Goal: Information Seeking & Learning: Learn about a topic

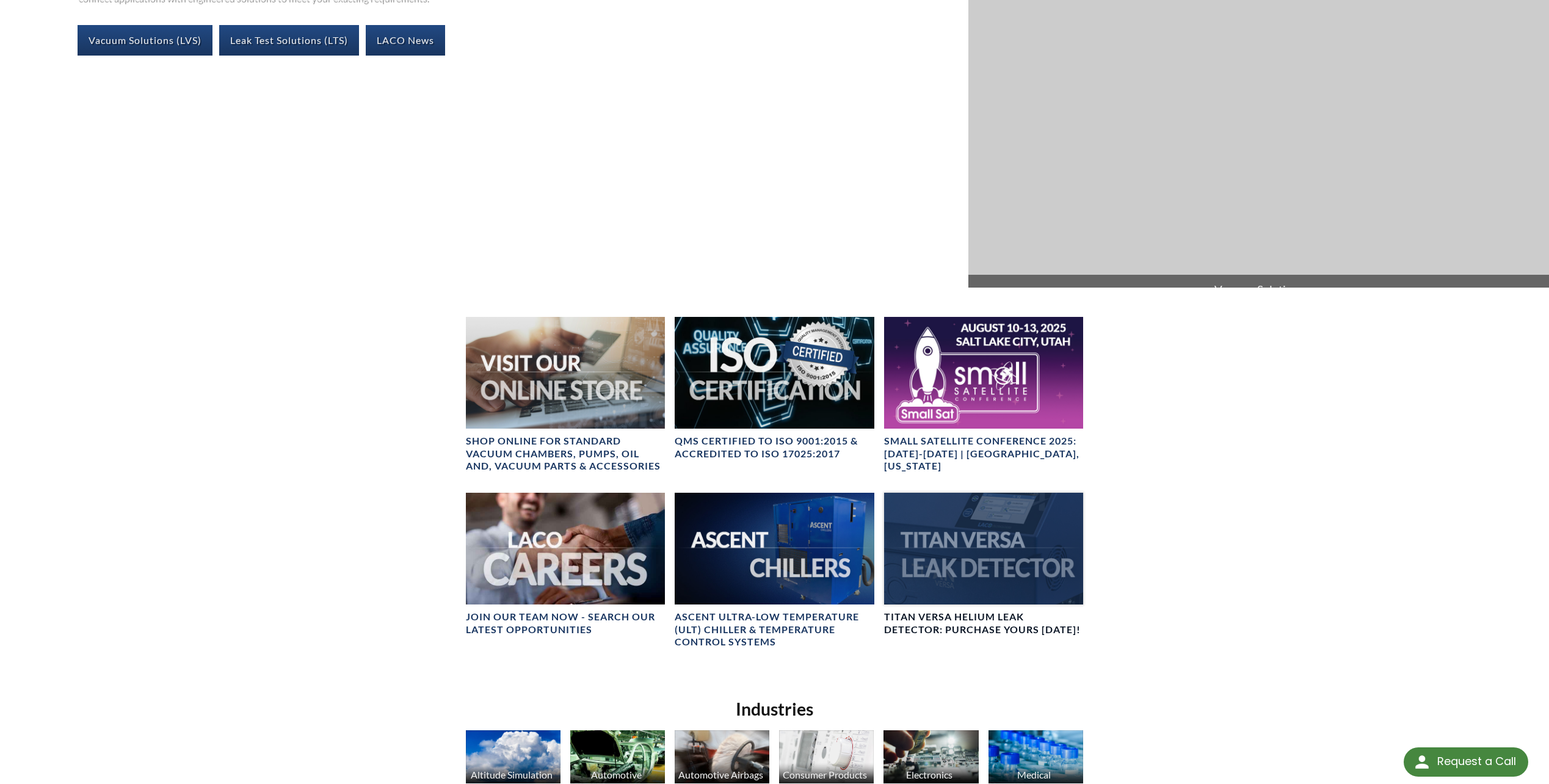
scroll to position [896, 0]
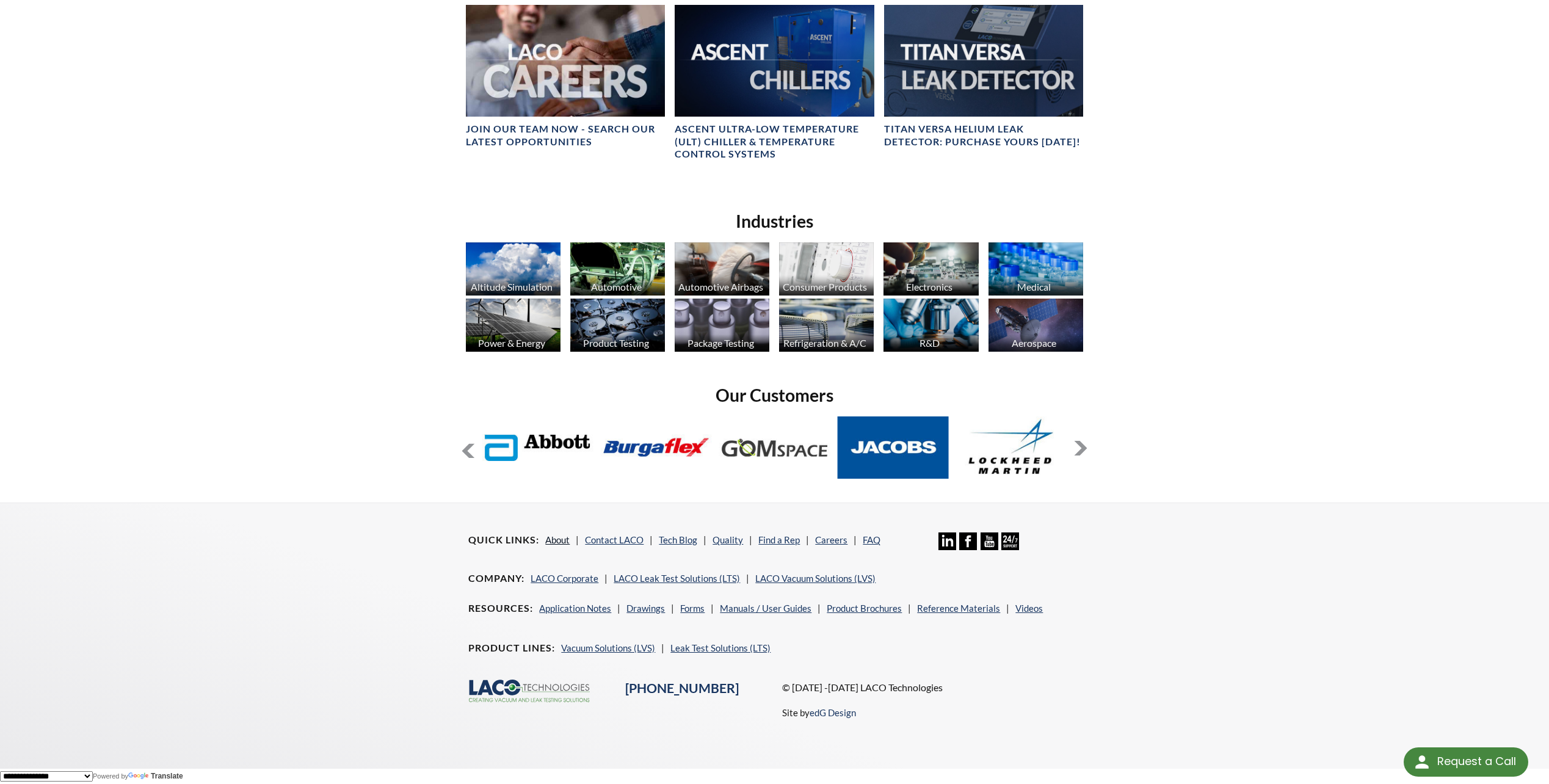
click at [563, 535] on link "About" at bounding box center [557, 540] width 24 height 11
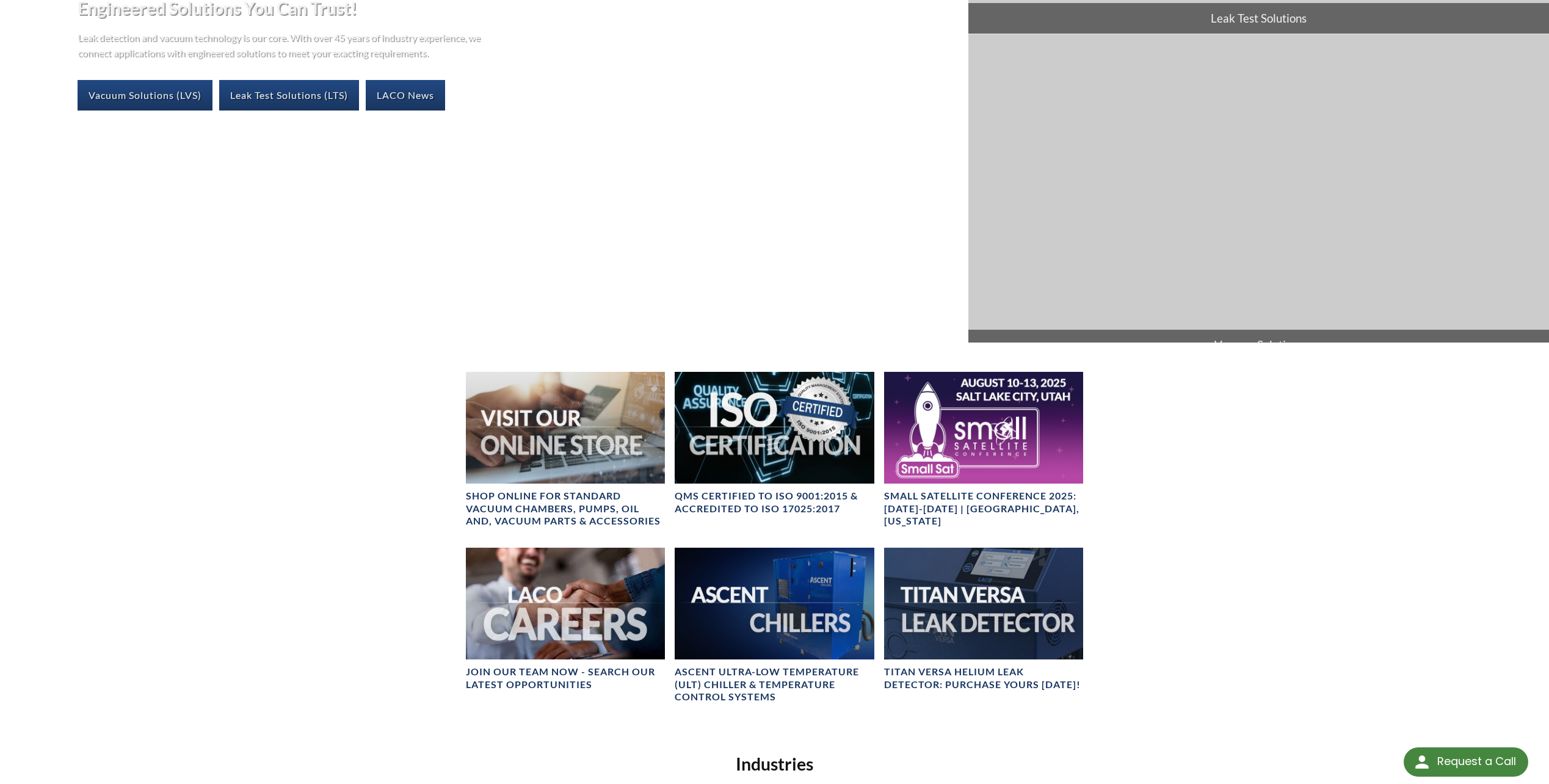
scroll to position [0, 0]
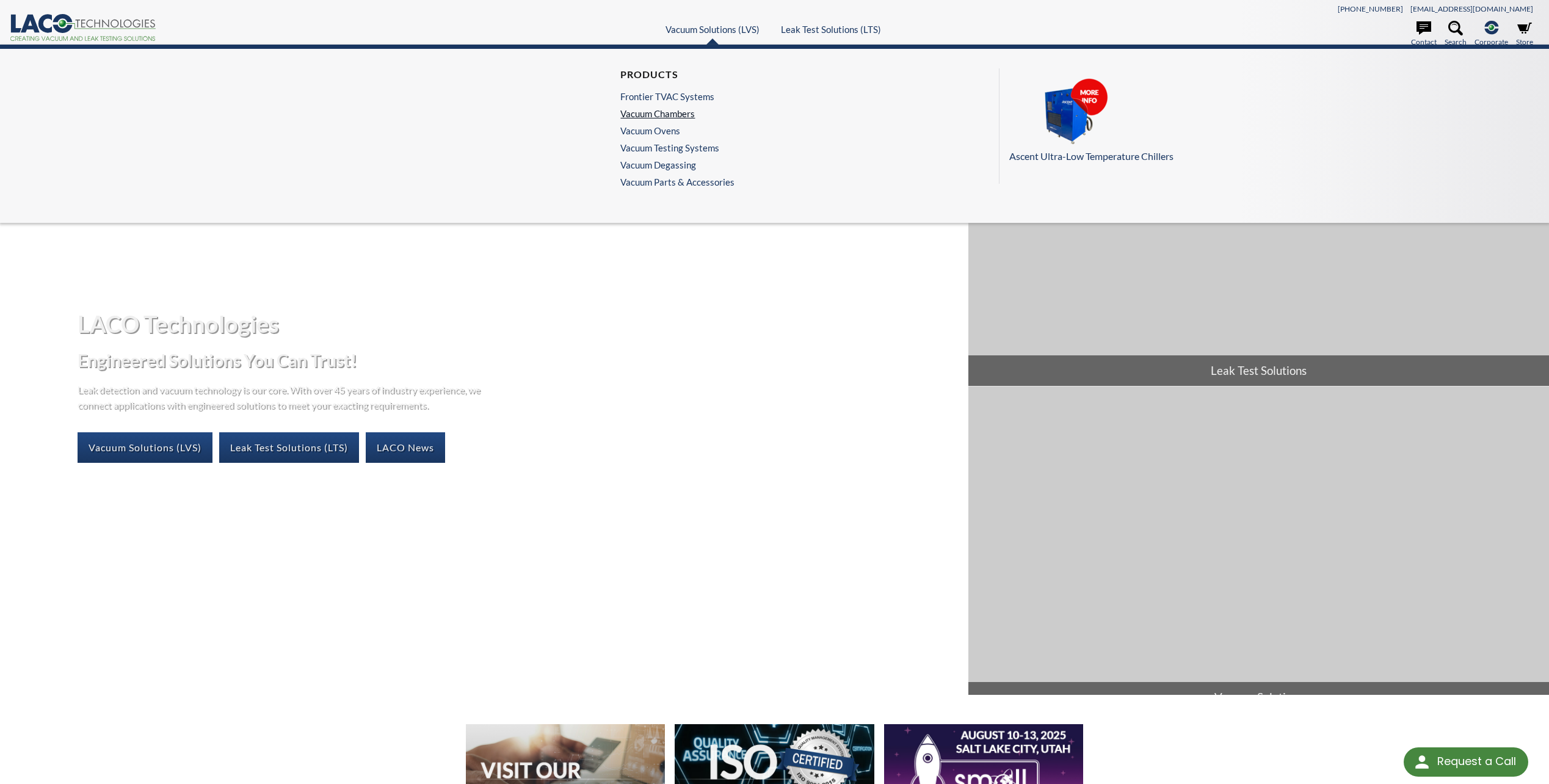
click at [676, 119] on link "Vacuum Chambers" at bounding box center [674, 113] width 108 height 11
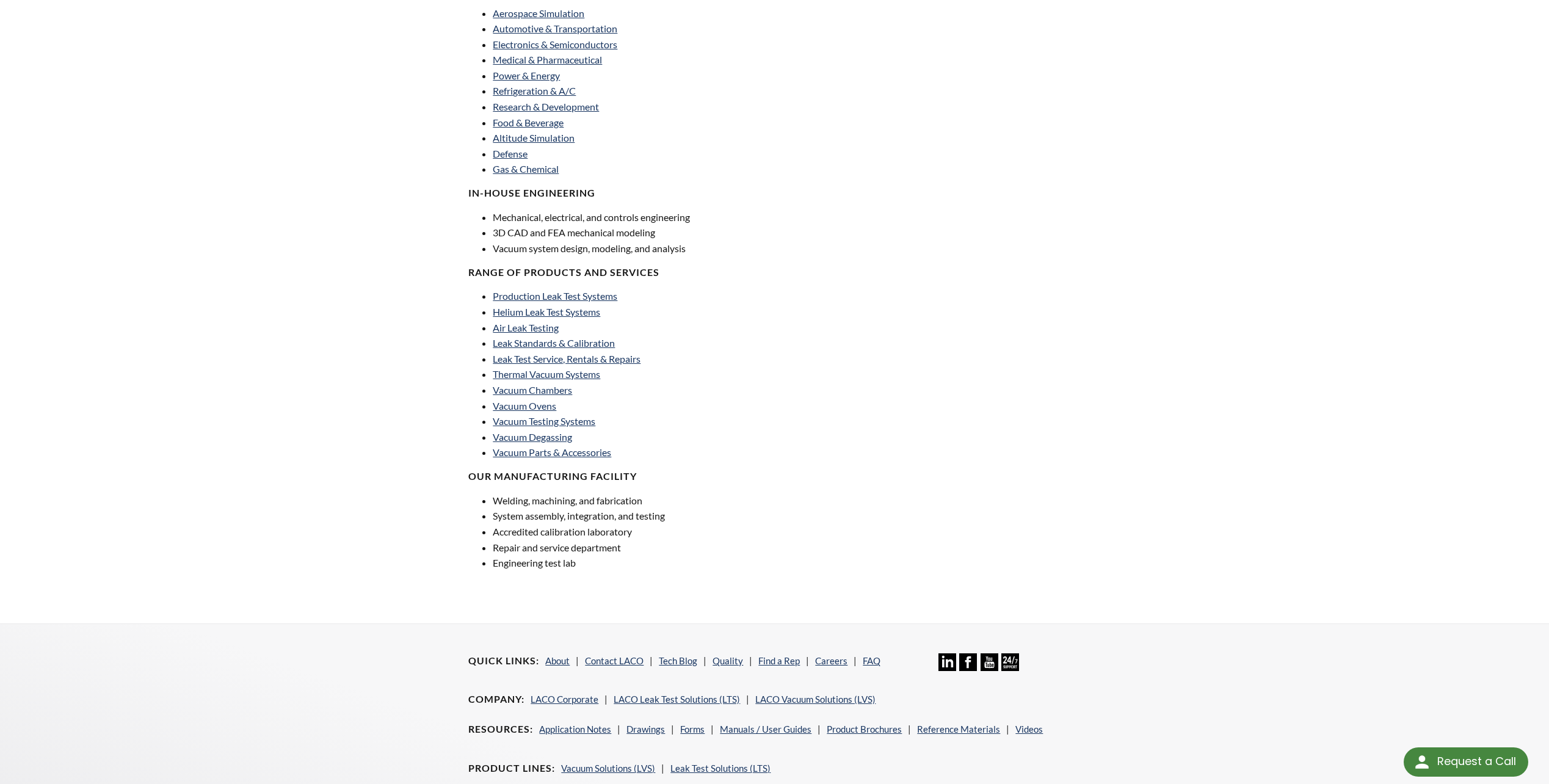
scroll to position [508, 0]
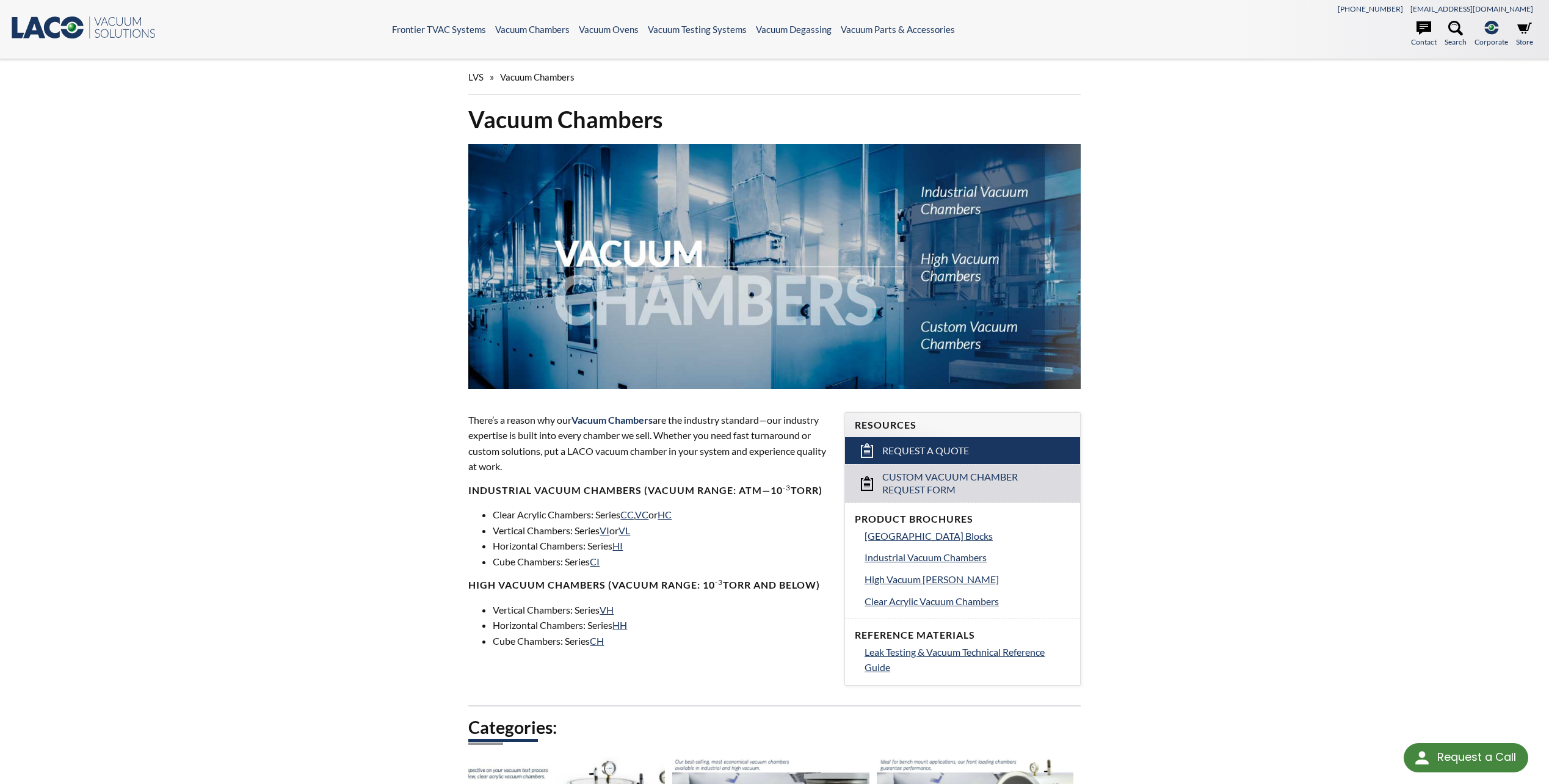
select select "Language Translate Widget"
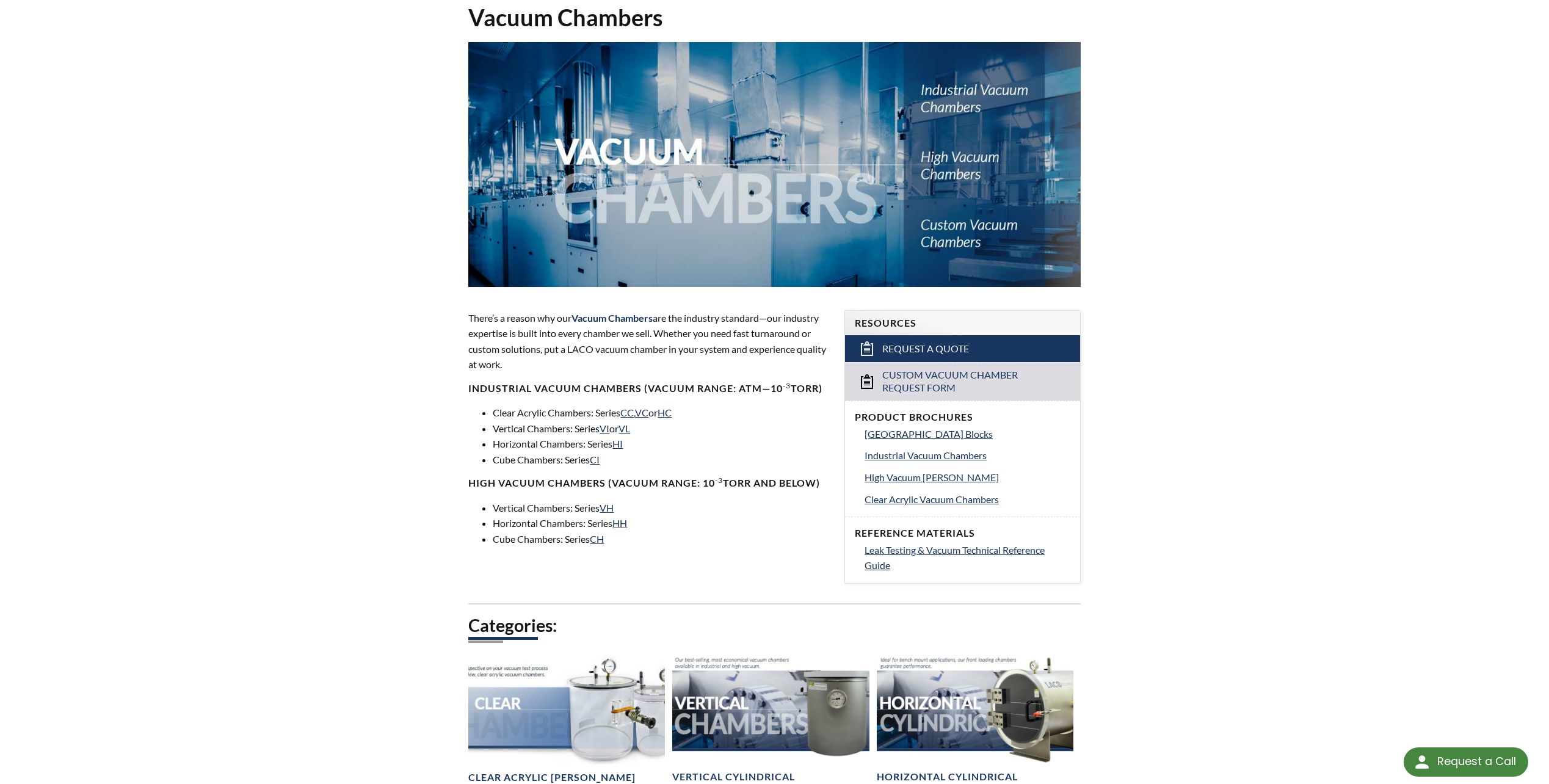
scroll to position [203, 0]
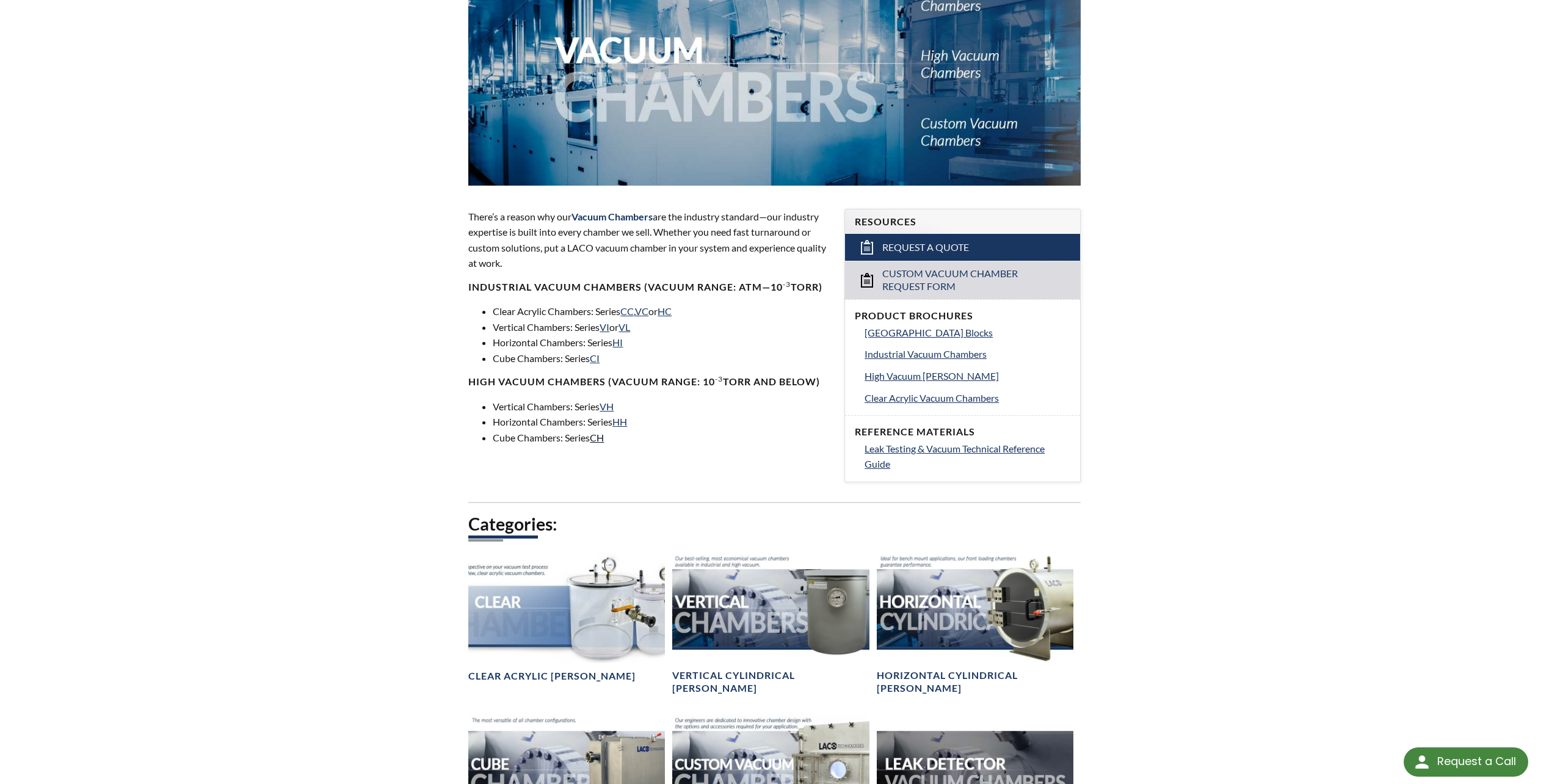
click at [602, 439] on link "CH" at bounding box center [597, 437] width 14 height 11
click at [599, 359] on link "CI" at bounding box center [594, 358] width 10 height 11
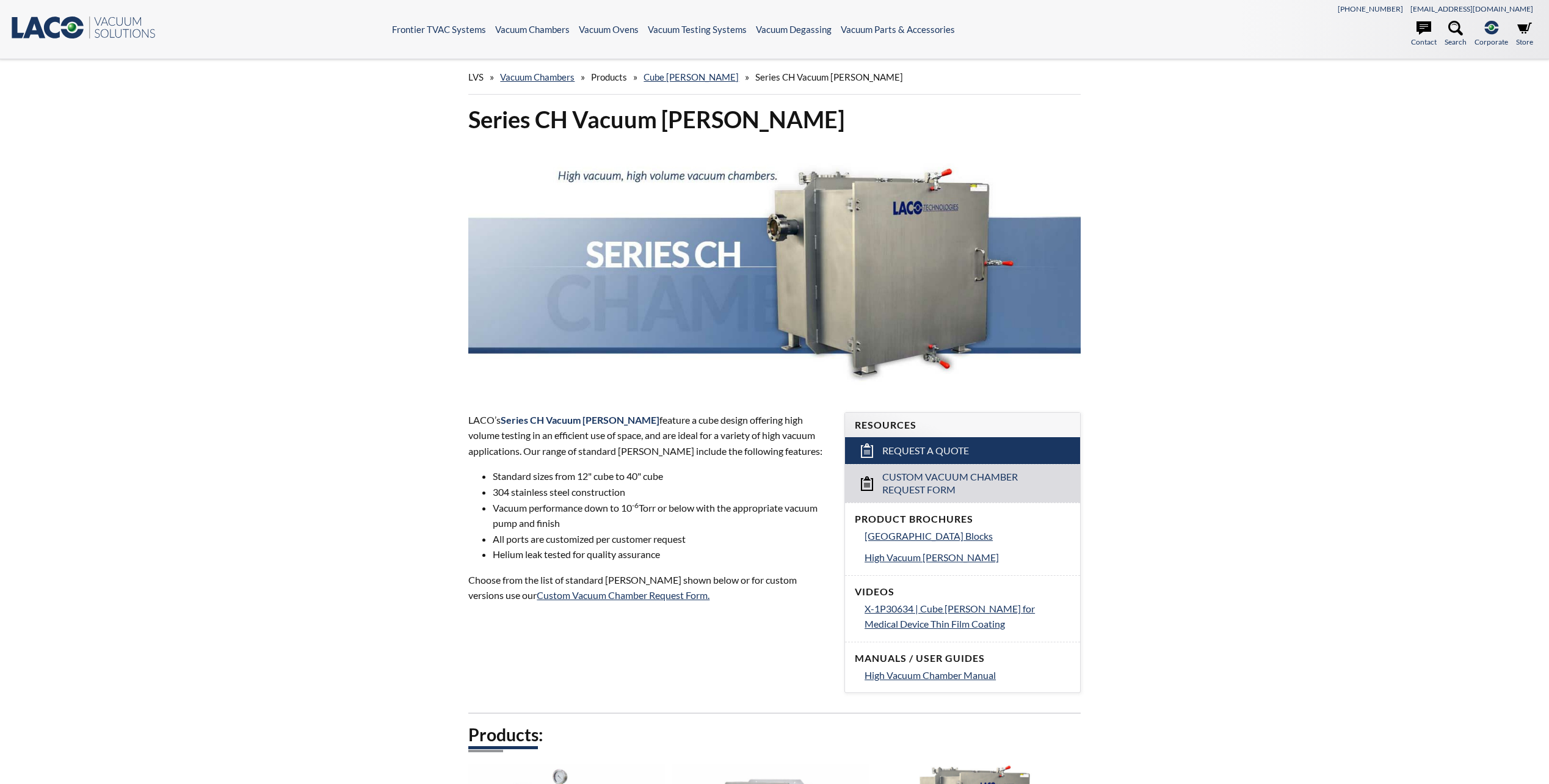
select select "Language Translate Widget"
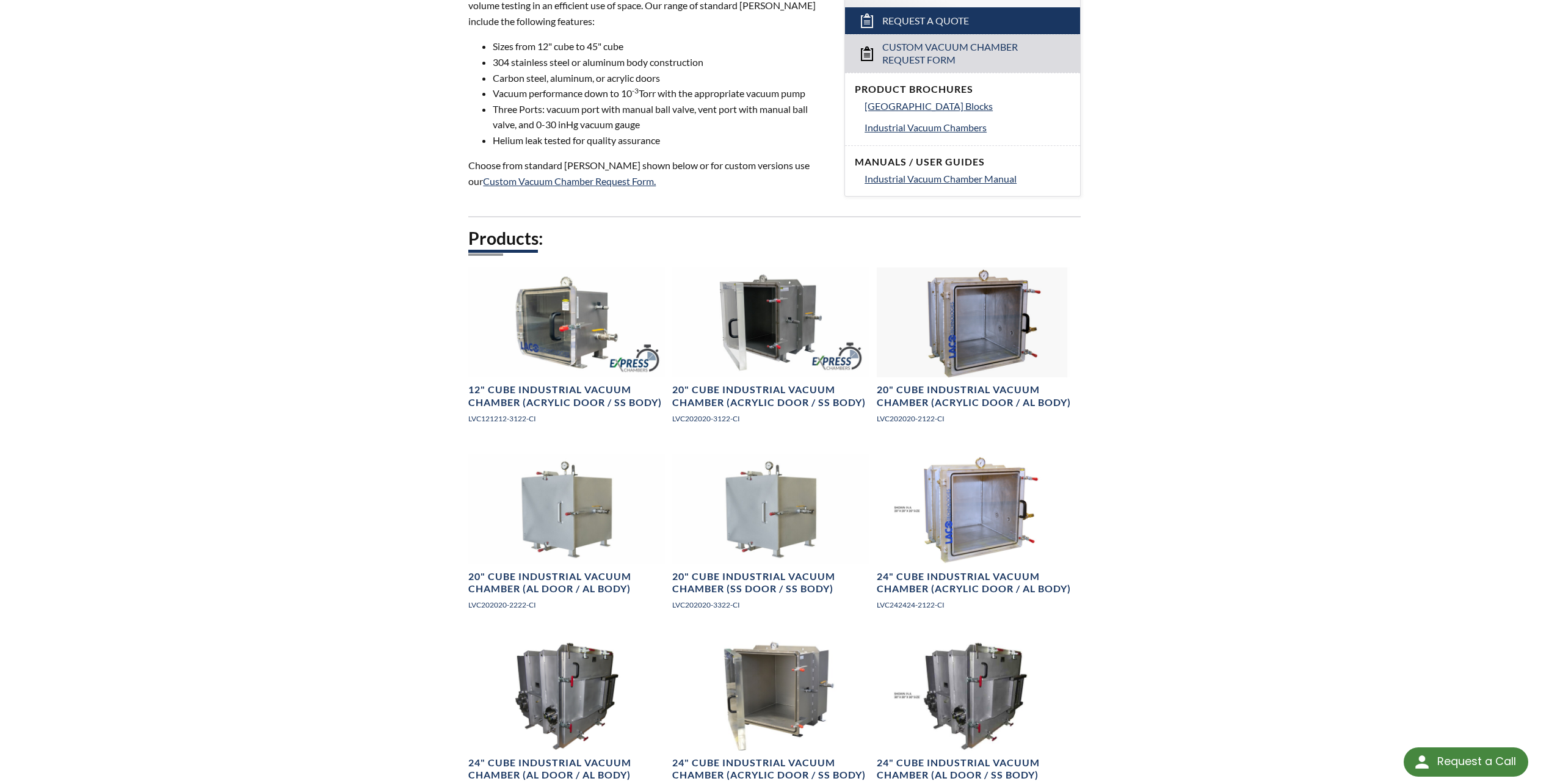
scroll to position [610, 0]
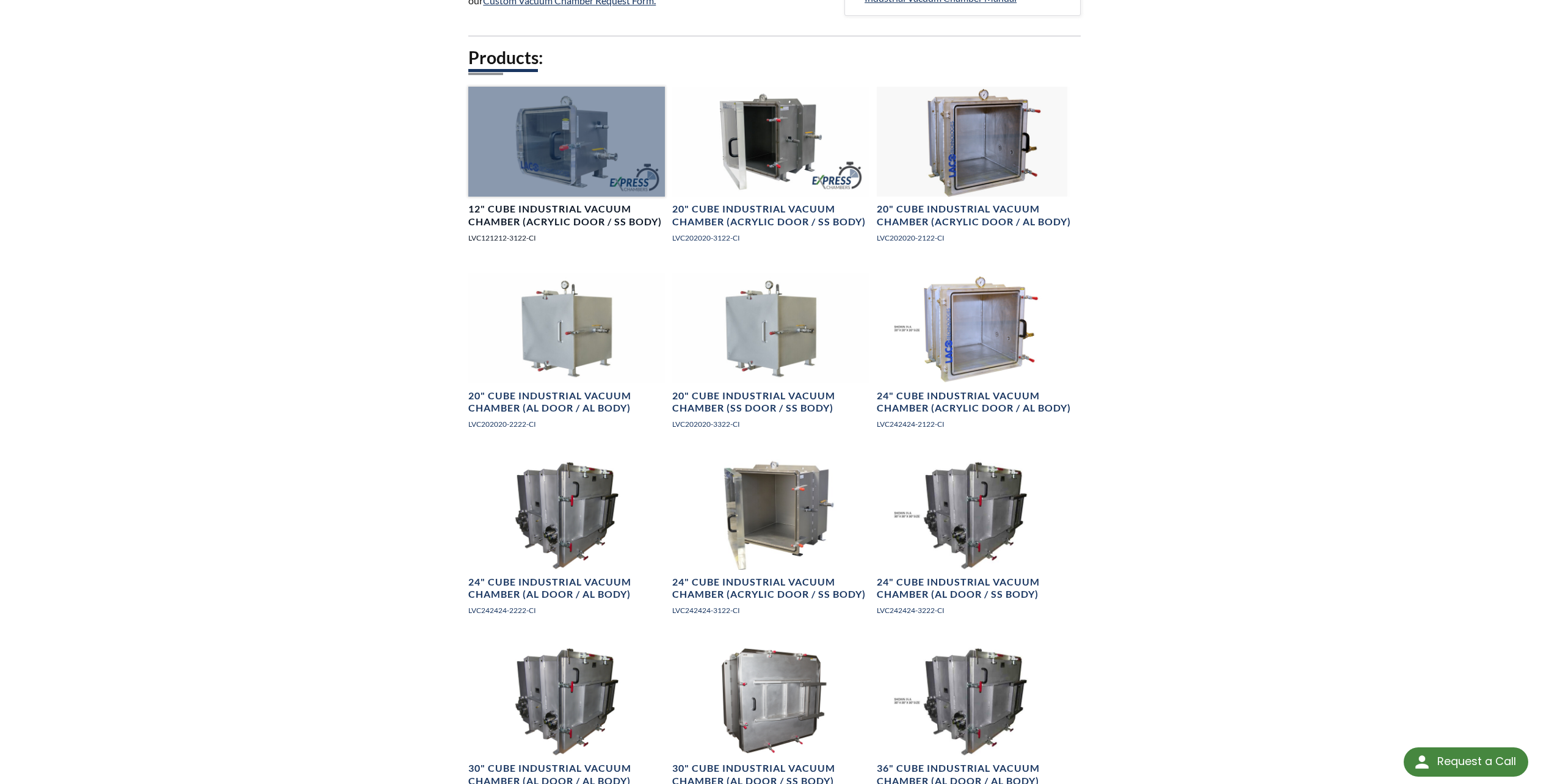
click at [573, 145] on div at bounding box center [566, 141] width 196 height 111
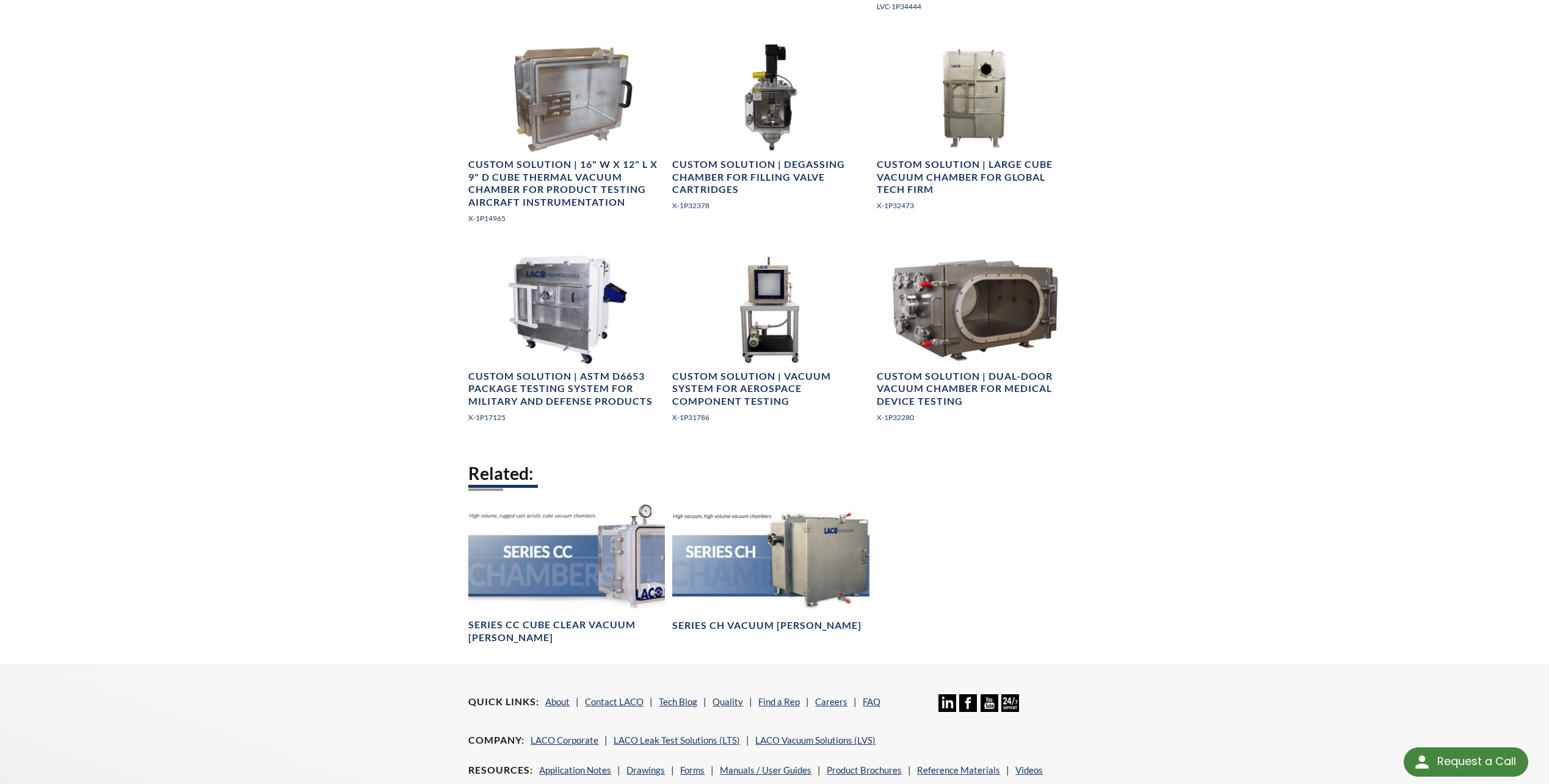
scroll to position [1628, 0]
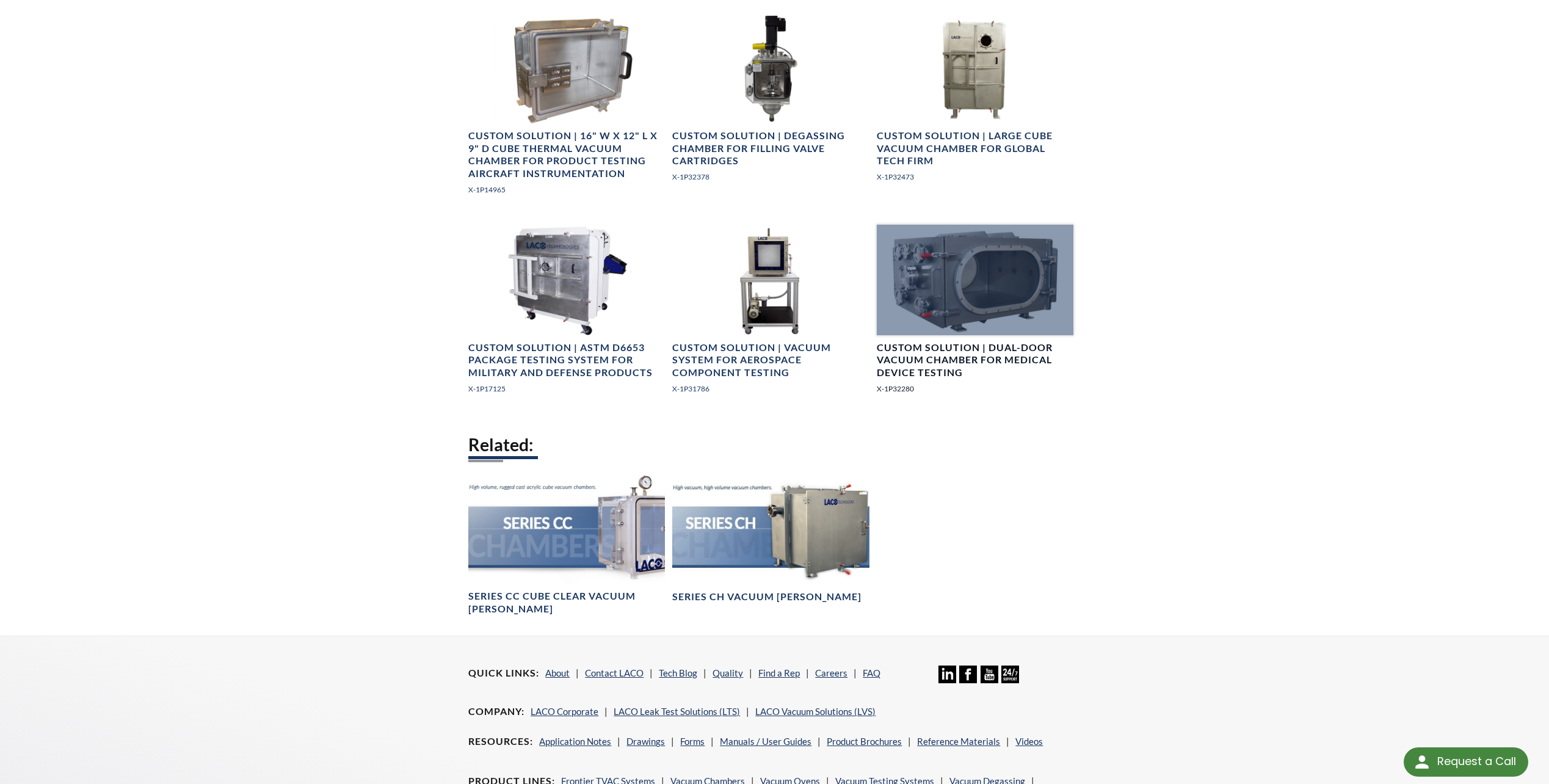
click at [950, 283] on div at bounding box center [974, 280] width 196 height 111
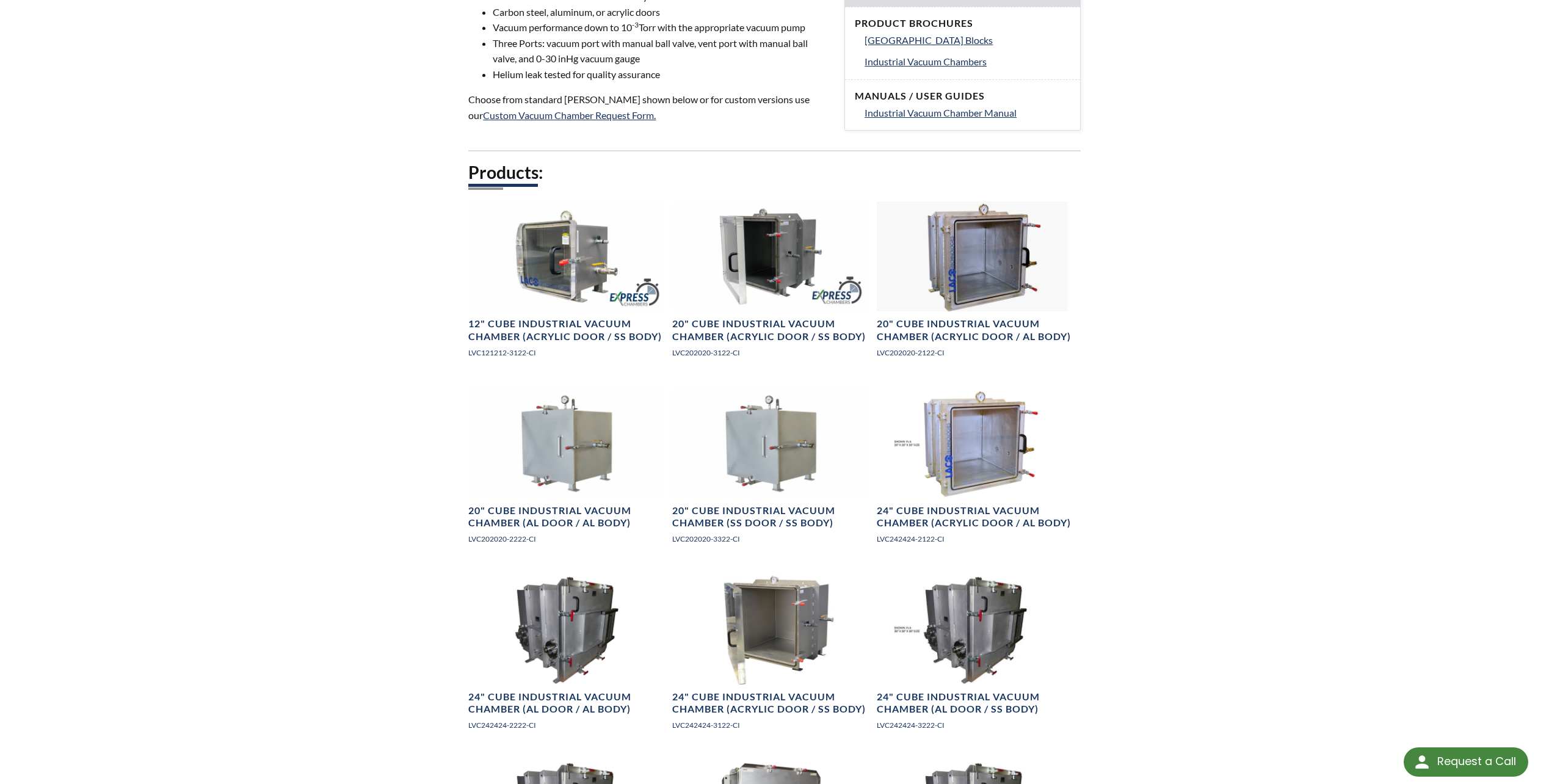
scroll to position [508, 0]
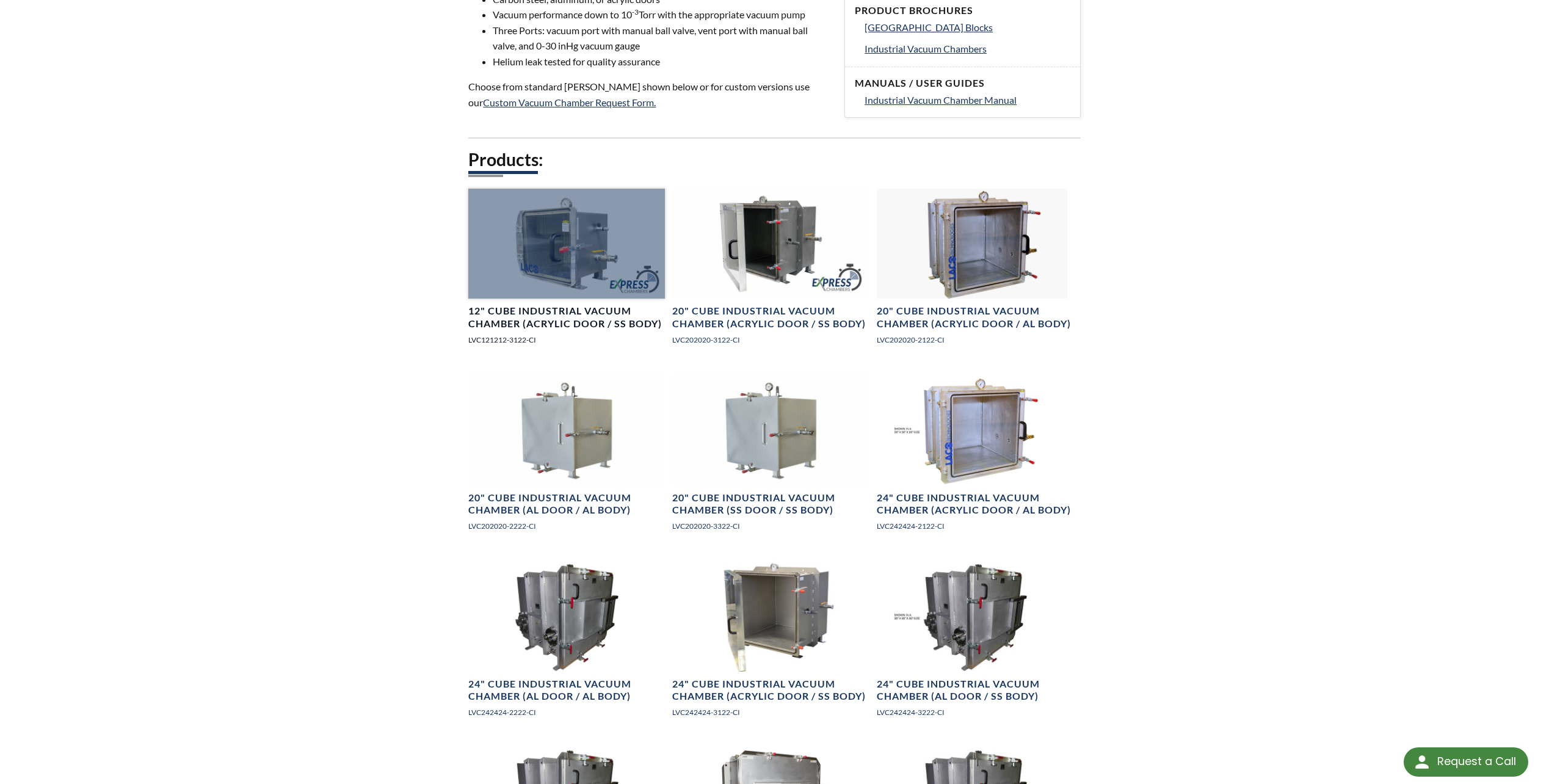
click at [565, 247] on div at bounding box center [566, 243] width 196 height 111
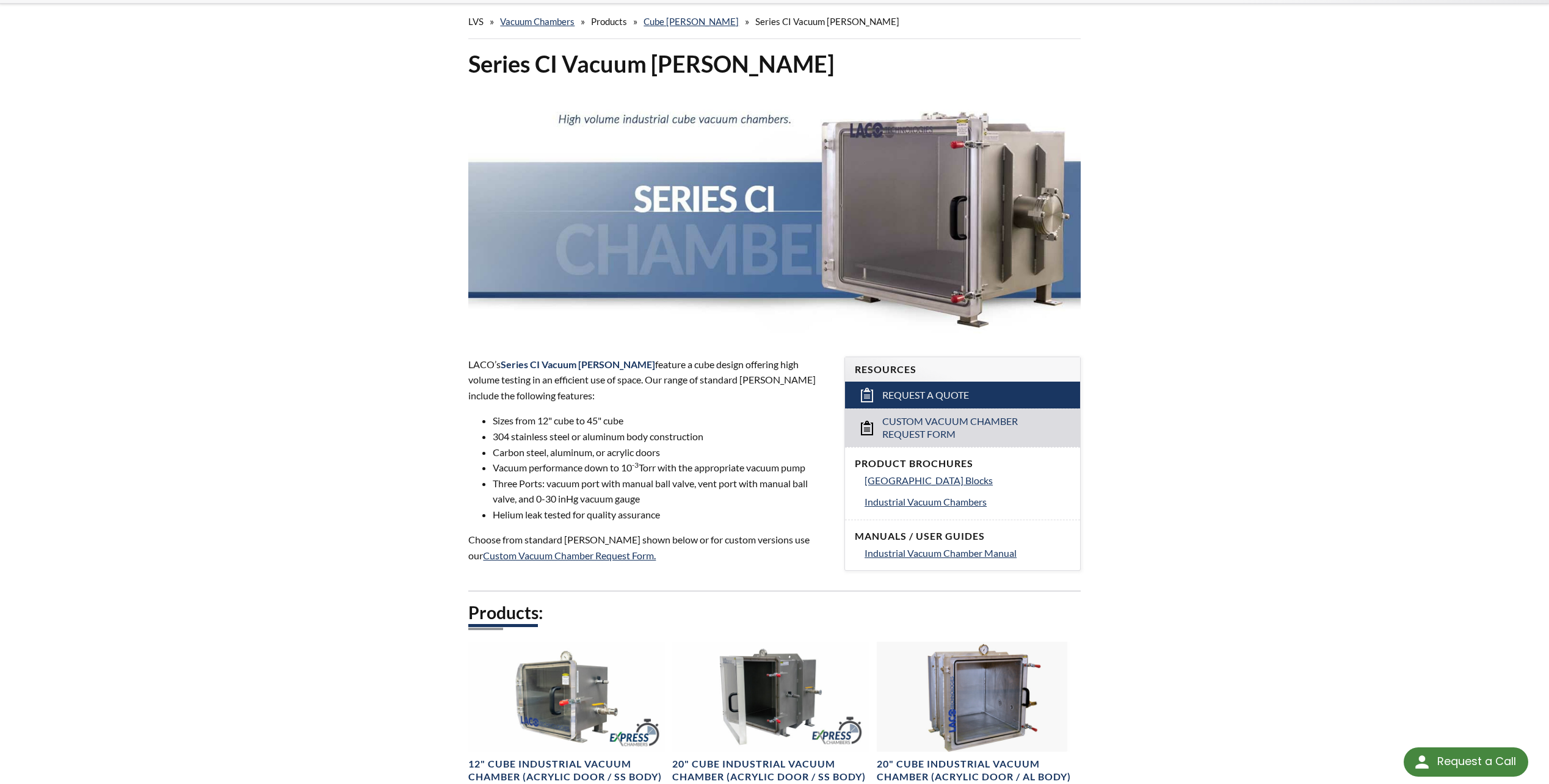
scroll to position [0, 0]
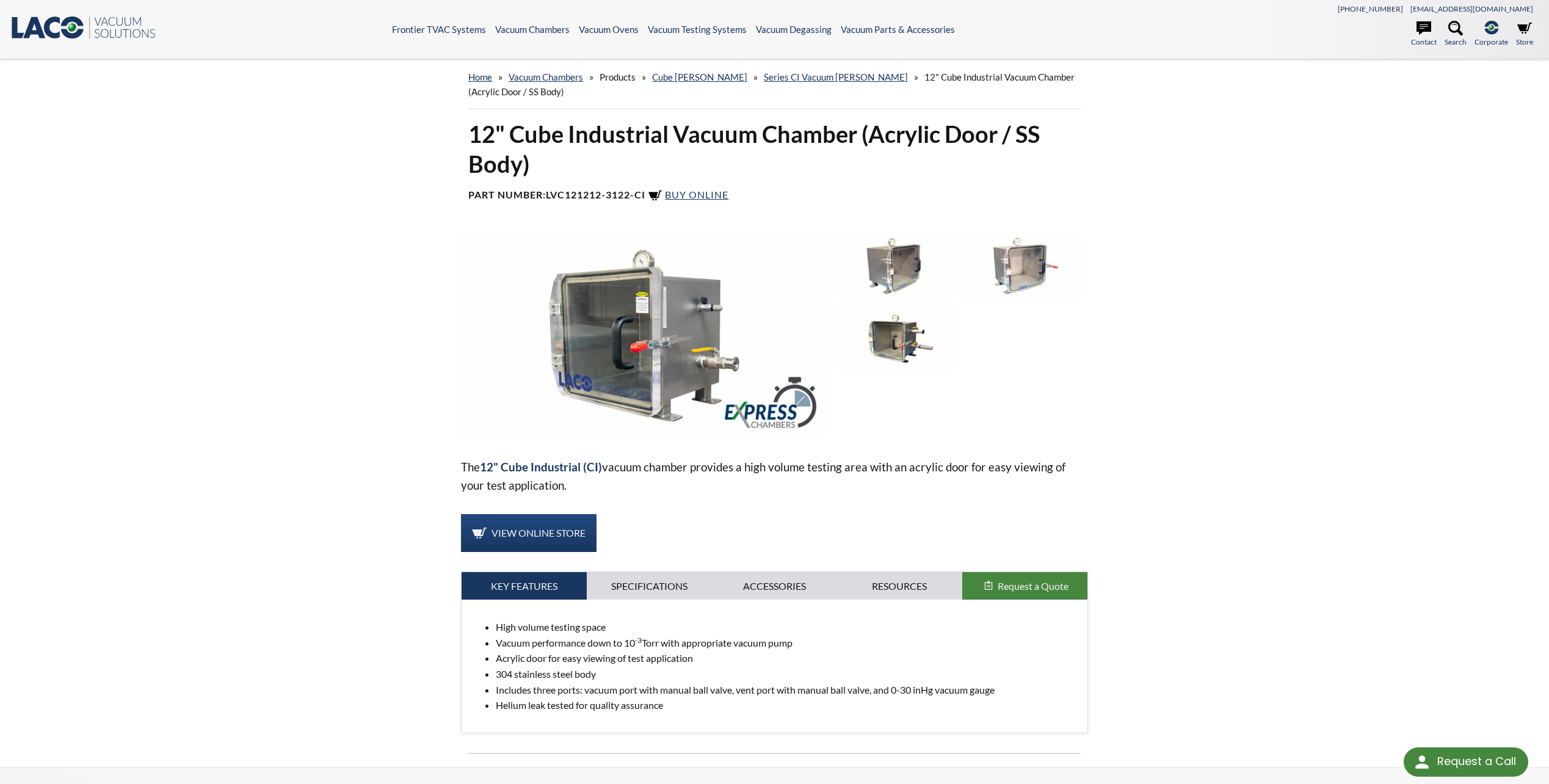
click at [1019, 264] on img at bounding box center [1021, 266] width 119 height 66
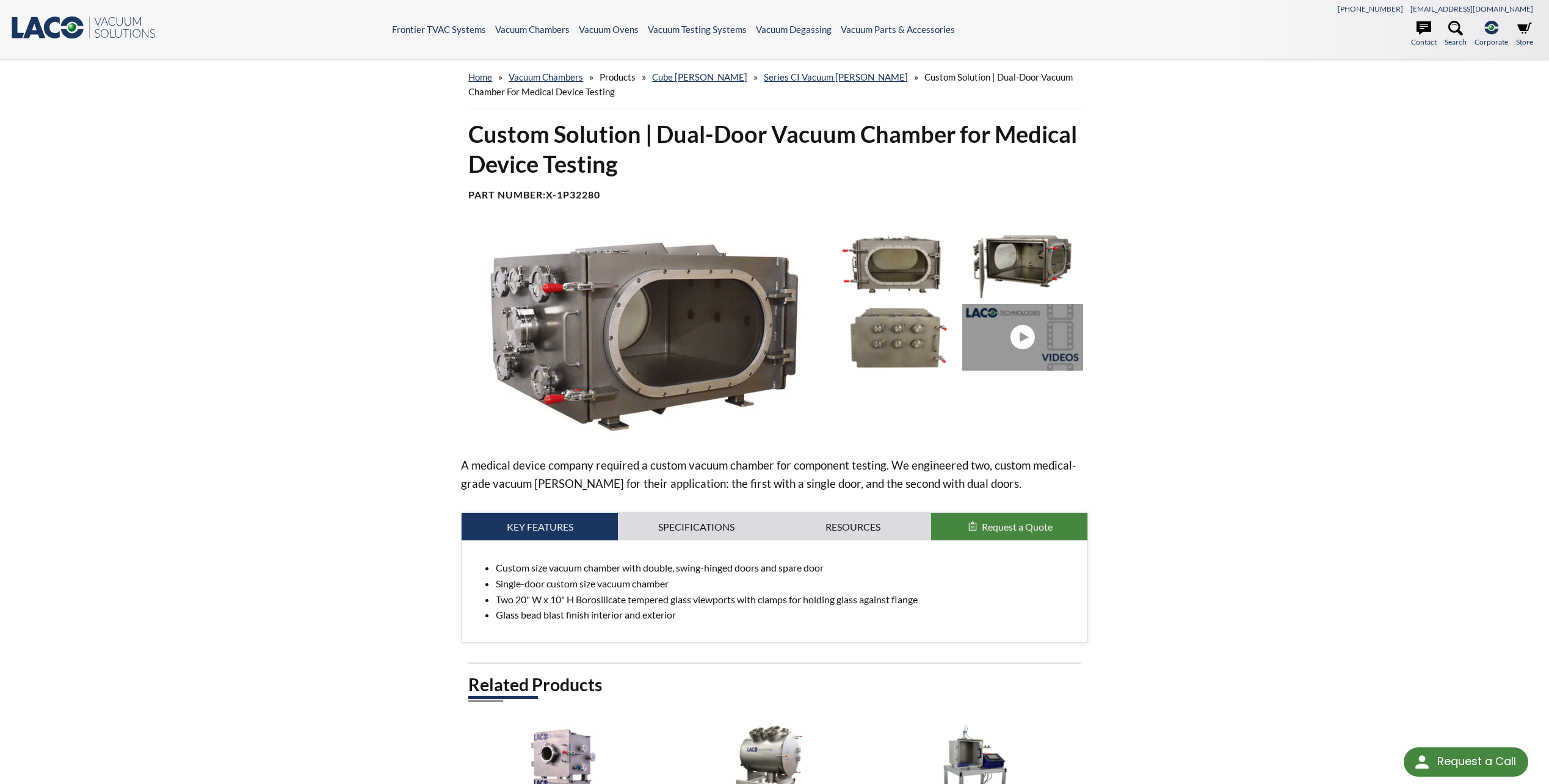
click at [1025, 251] on img at bounding box center [1021, 264] width 119 height 66
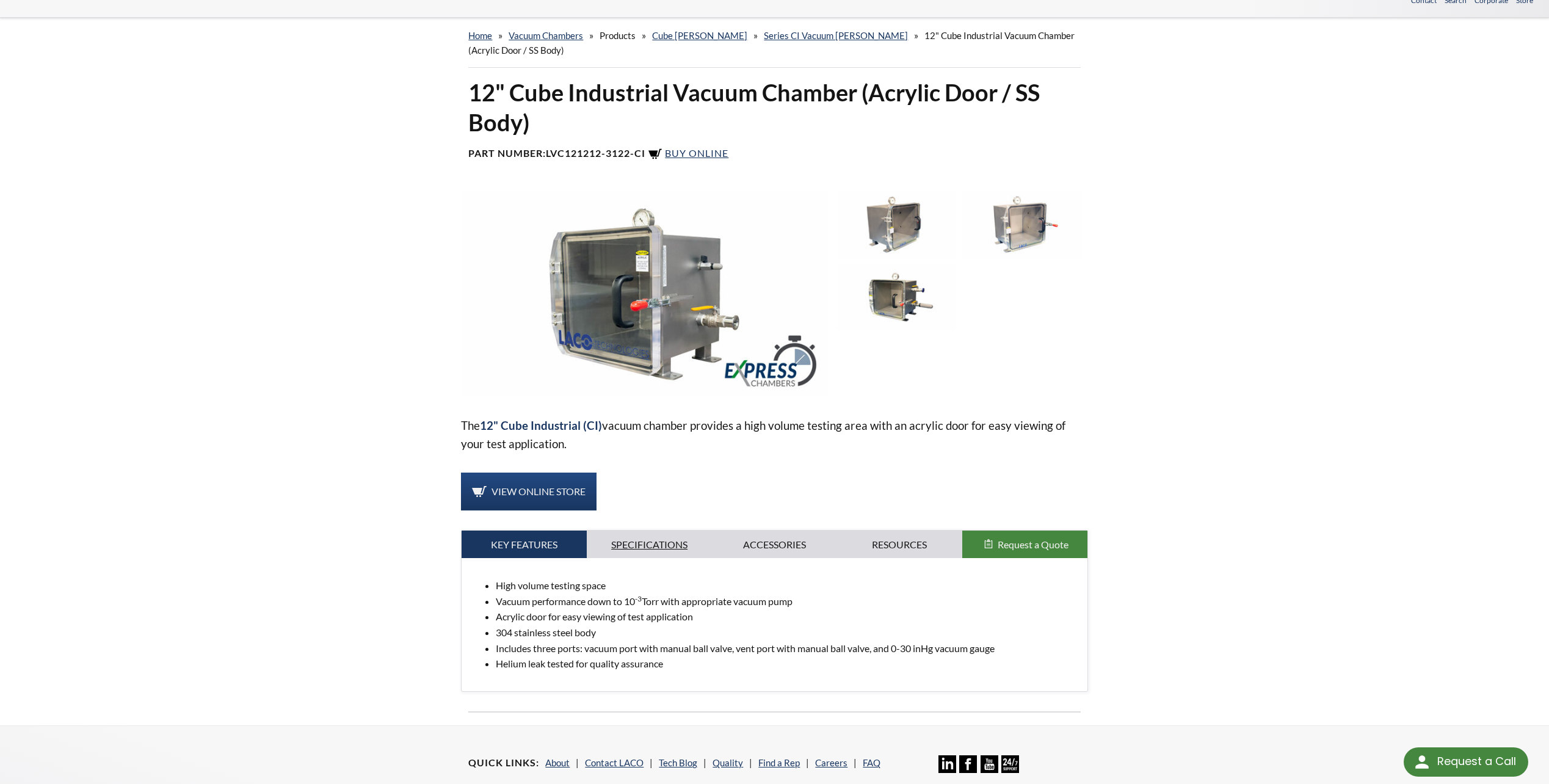
scroll to position [102, 0]
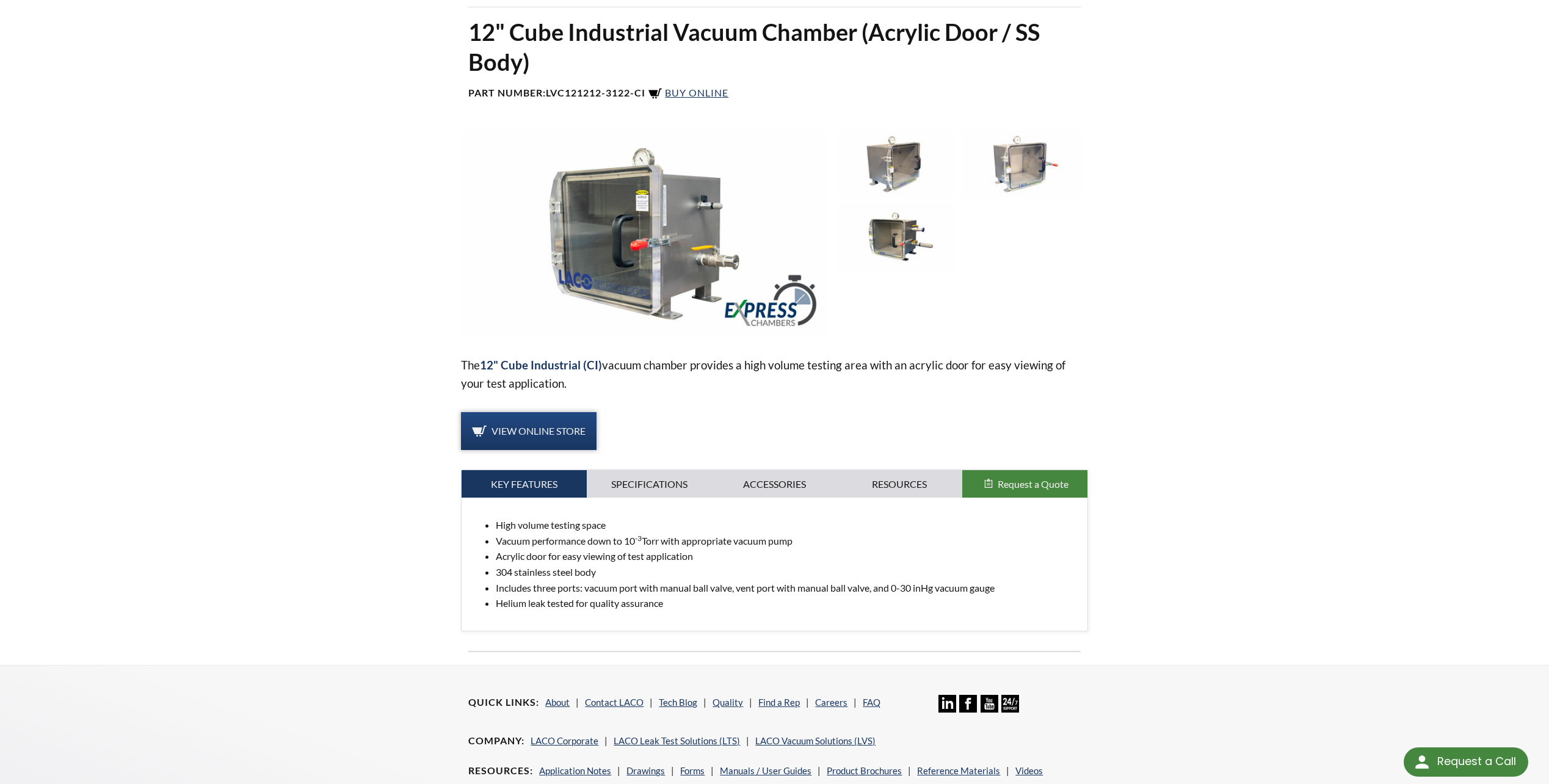
click at [564, 434] on span "View Online Store" at bounding box center [539, 430] width 94 height 11
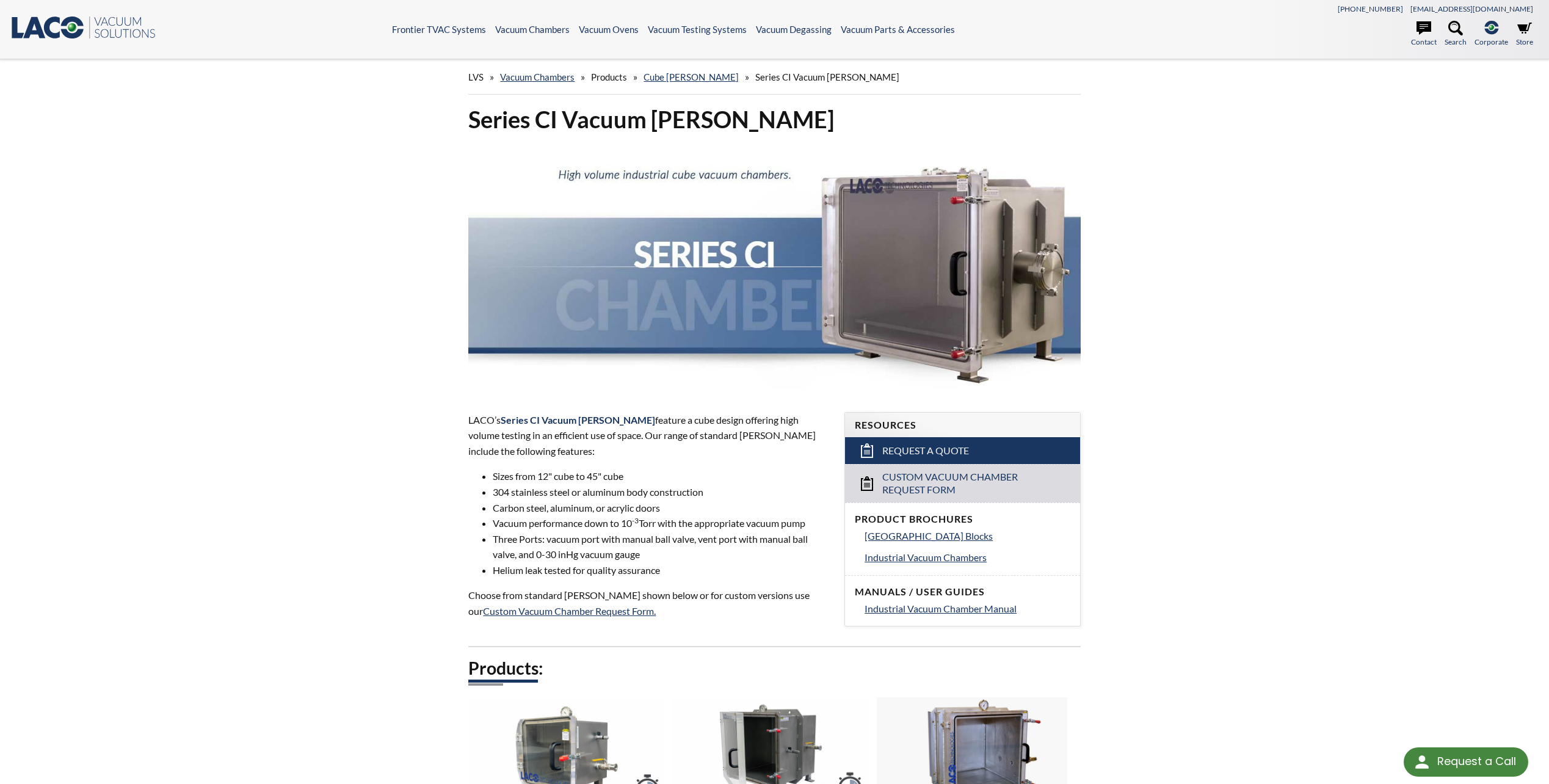
drag, startPoint x: 344, startPoint y: 371, endPoint x: 327, endPoint y: 359, distance: 20.8
